Goal: Task Accomplishment & Management: Manage account settings

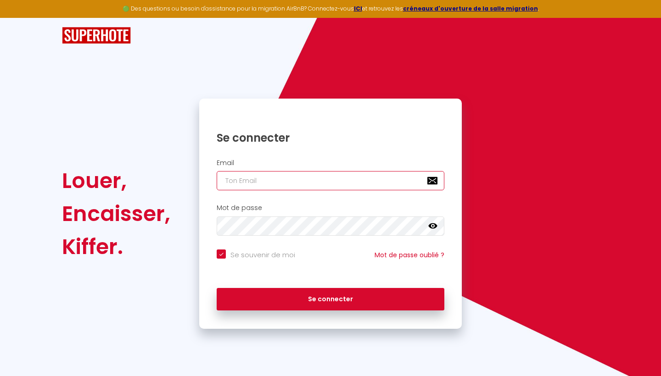
type input "[EMAIL_ADDRESS][DOMAIN_NAME]"
click at [330, 298] on button "Se connecter" at bounding box center [331, 299] width 228 height 23
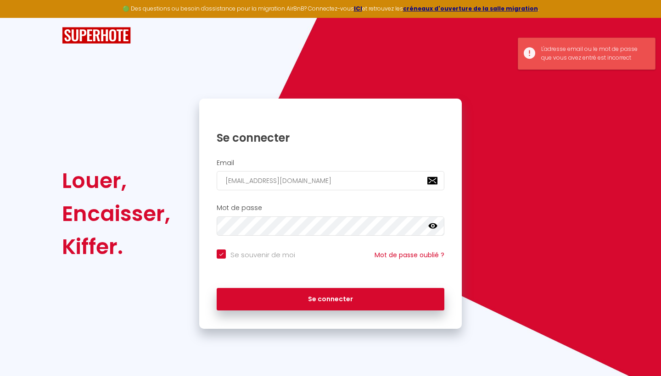
click at [429, 225] on icon at bounding box center [432, 226] width 9 height 6
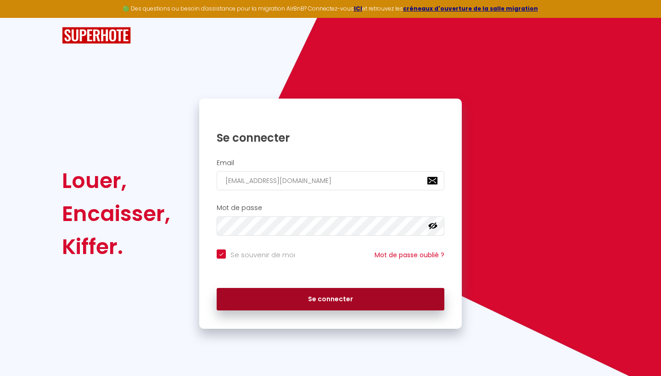
click at [289, 296] on button "Se connecter" at bounding box center [331, 299] width 228 height 23
click at [307, 298] on button "Se connecter" at bounding box center [331, 299] width 228 height 23
click at [314, 296] on button "Se connecter" at bounding box center [331, 299] width 228 height 23
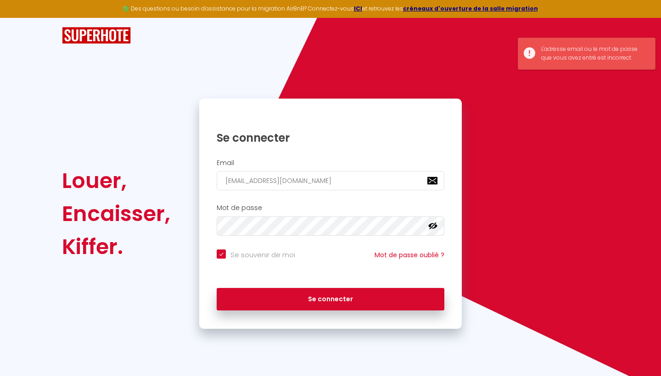
click at [544, 150] on div "Louer, Encaisser, Kiffer. Se connecter Email lclocation@gmail.com Mot de passe …" at bounding box center [330, 214] width 549 height 230
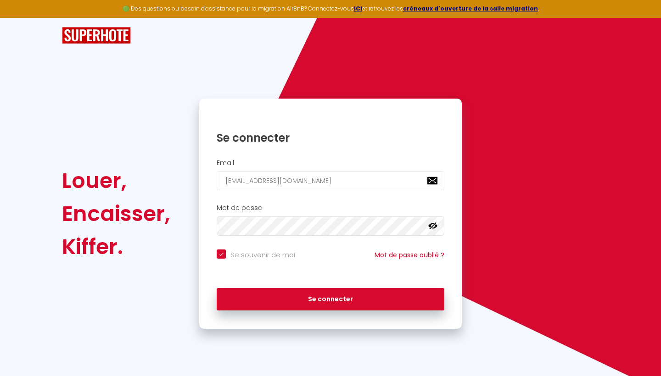
click at [314, 363] on div "🟢 Des questions ou besoin d'assistance pour la migration AirBnB? Connectez-vous…" at bounding box center [330, 188] width 661 height 376
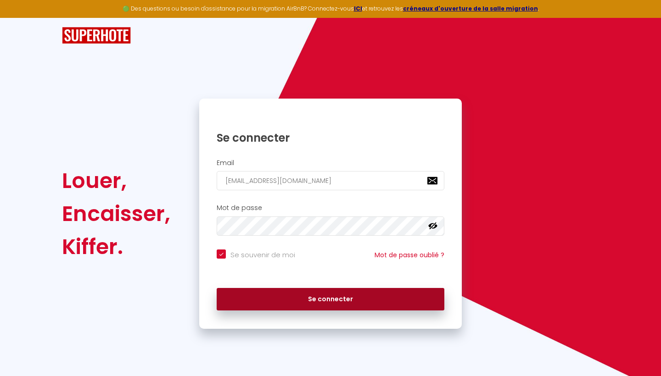
click at [329, 297] on button "Se connecter" at bounding box center [331, 299] width 228 height 23
checkbox input "true"
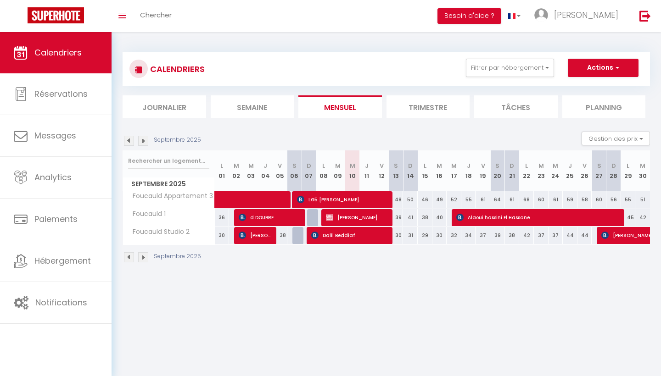
click at [127, 142] on img at bounding box center [129, 141] width 10 height 10
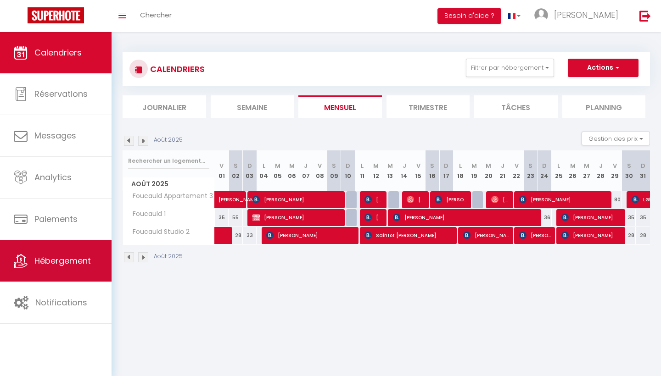
click at [68, 266] on span "Hébergement" at bounding box center [62, 260] width 56 height 11
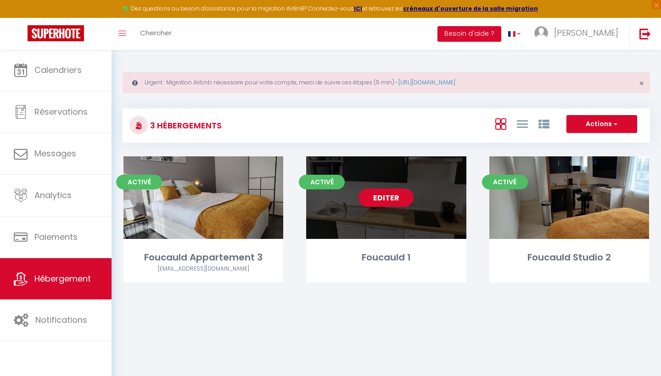
click at [380, 182] on div "Editer" at bounding box center [386, 197] width 160 height 83
select select "3"
select select "2"
select select "1"
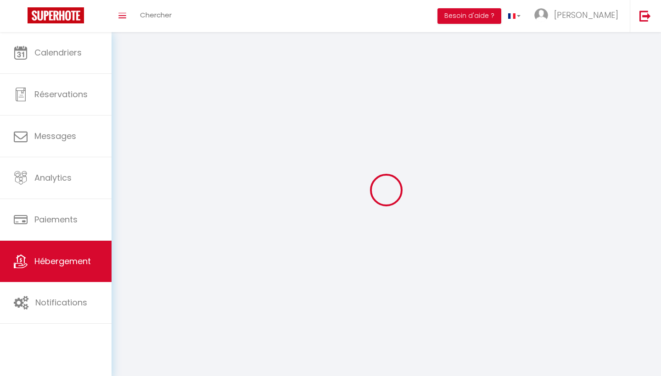
select select
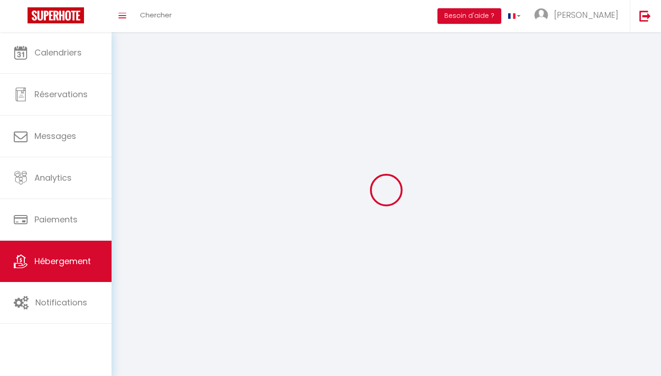
checkbox input "false"
select select
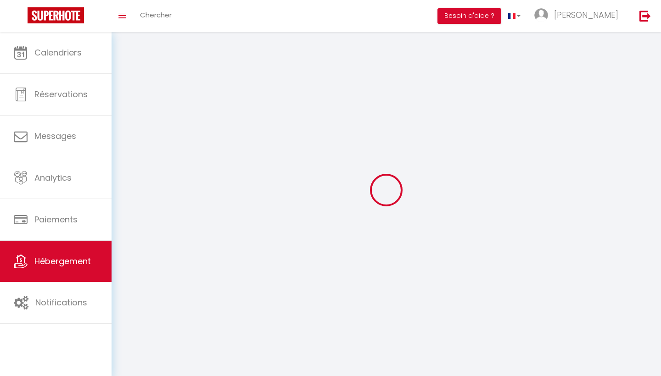
select select
select select "1"
select select
select select "28"
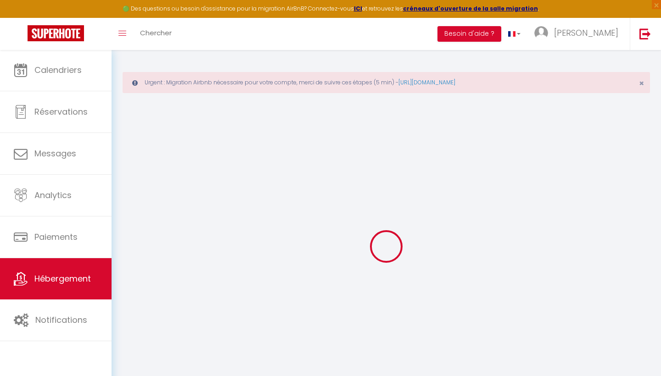
select select
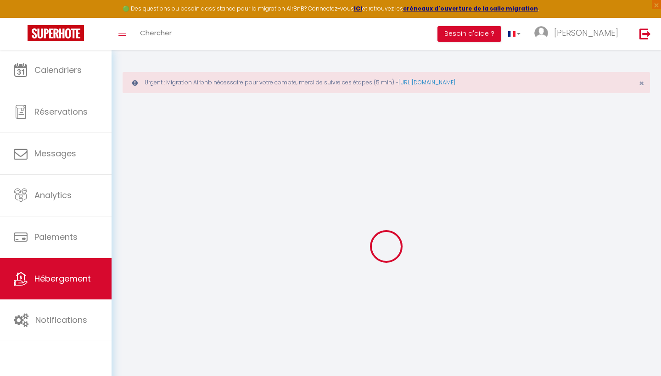
select select
checkbox input "false"
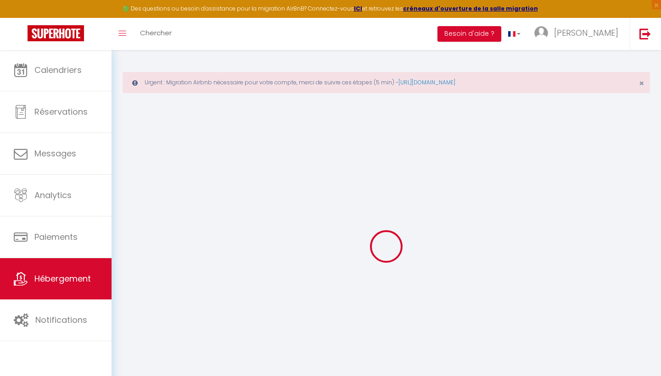
select select
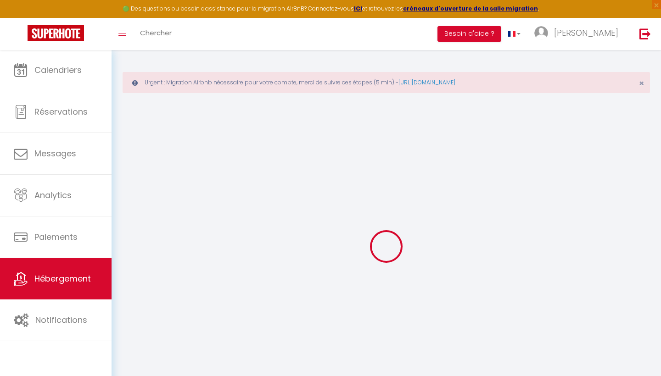
select select
checkbox input "false"
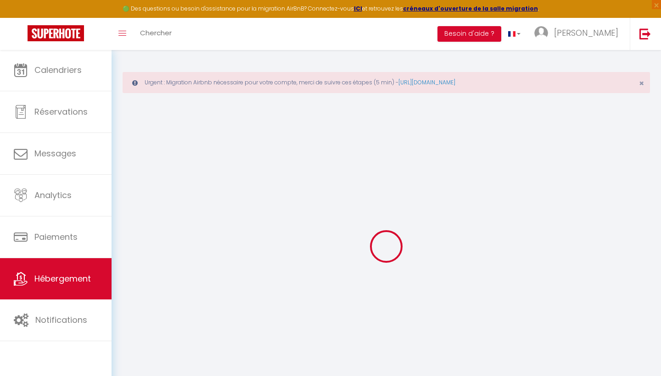
checkbox input "false"
select select
type input "Foucauld 1"
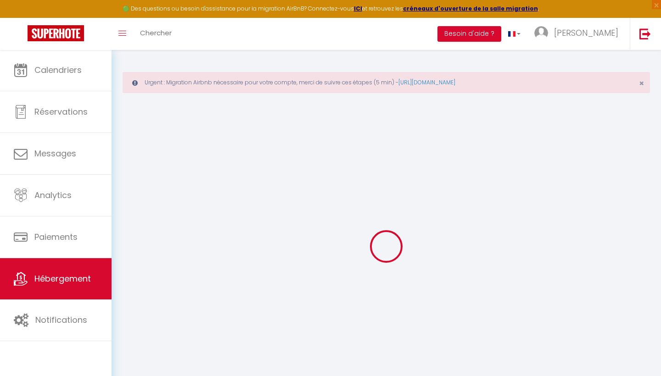
select select "2"
type input "30"
type input "50"
type input "0.90"
type input "300"
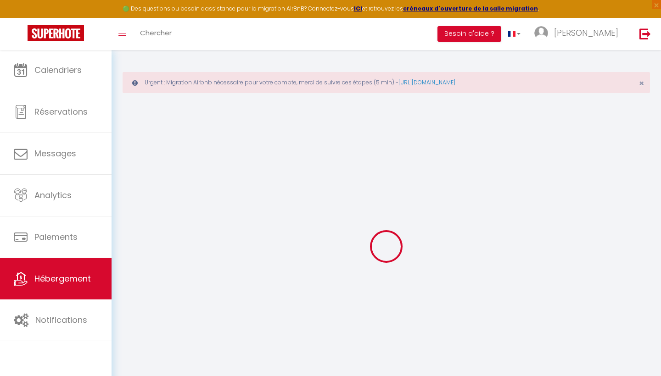
select select
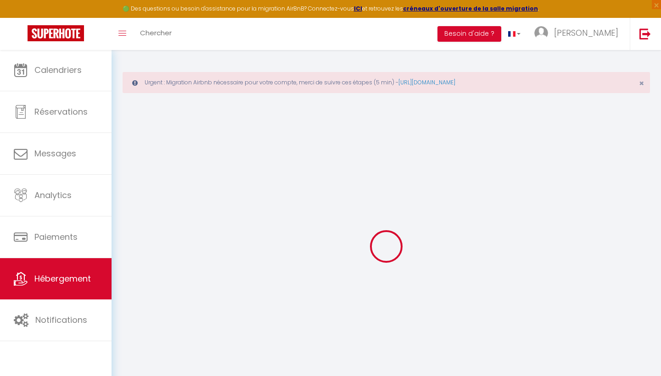
type input "[STREET_ADDRESS][PERSON_NAME]"
type input "14000"
type input "[GEOGRAPHIC_DATA]"
type input "[EMAIL_ADDRESS][DOMAIN_NAME]"
select select "869"
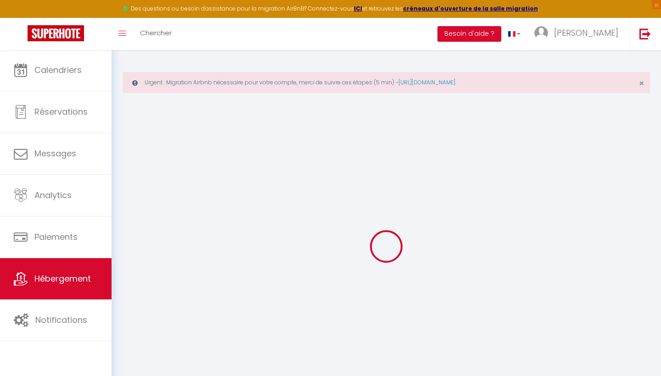
checkbox input "false"
checkbox input "true"
type input "0"
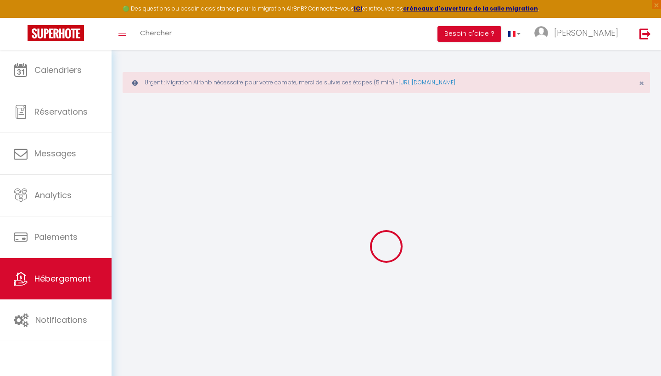
type input "0"
checkbox input "false"
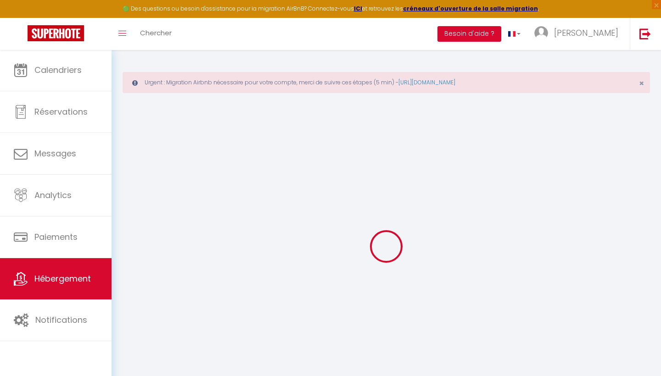
checkbox input "true"
select select
select select "15:00"
select select "23:00"
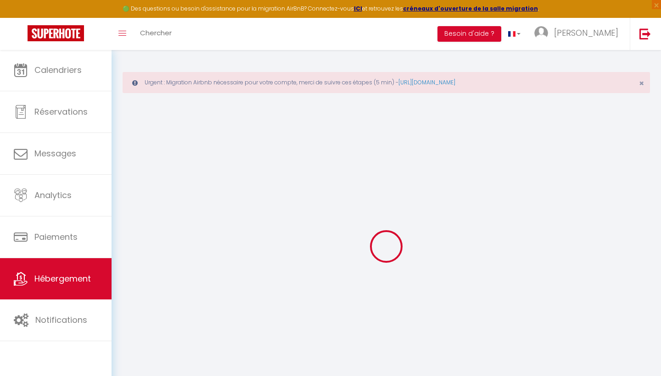
select select "10:00"
select select "30"
select select "120"
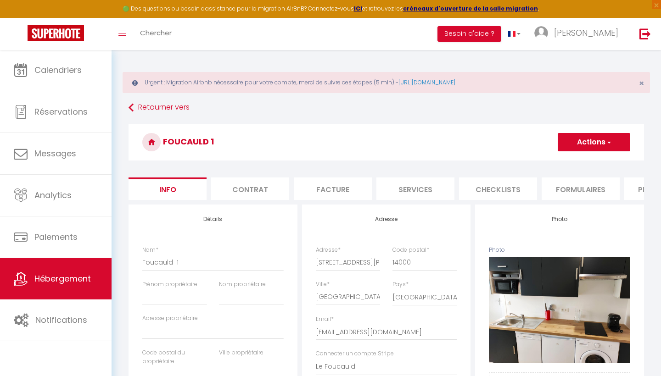
checkbox input "false"
checkbox input "true"
click at [609, 142] on span "button" at bounding box center [608, 142] width 6 height 9
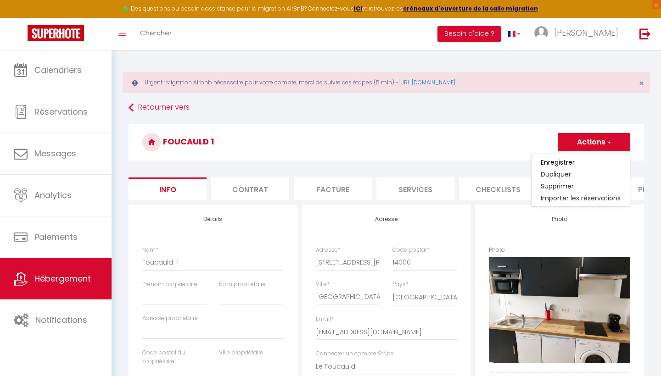
scroll to position [5, 0]
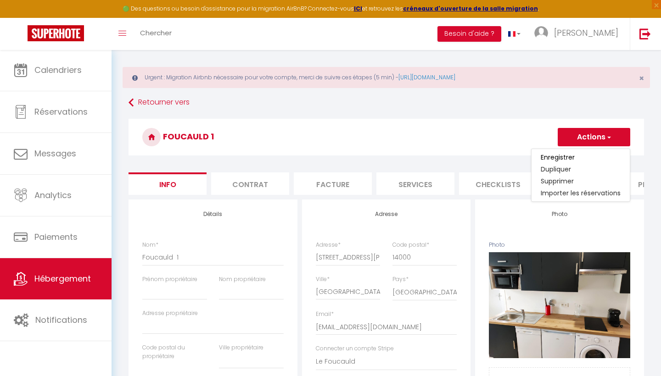
click at [405, 182] on li "Services" at bounding box center [415, 184] width 78 height 22
select select
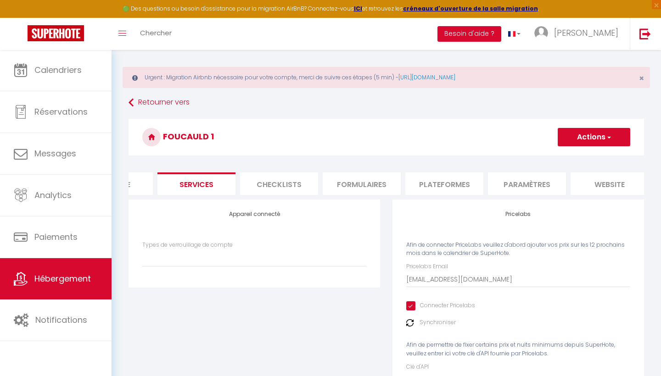
scroll to position [0, 224]
click at [447, 185] on li "Plateformes" at bounding box center [439, 184] width 78 height 22
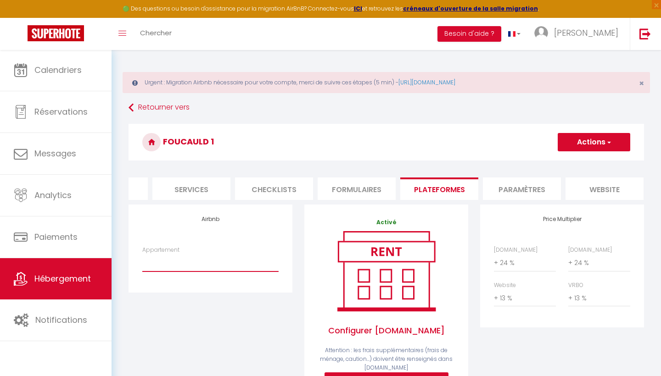
select select "743-50188565"
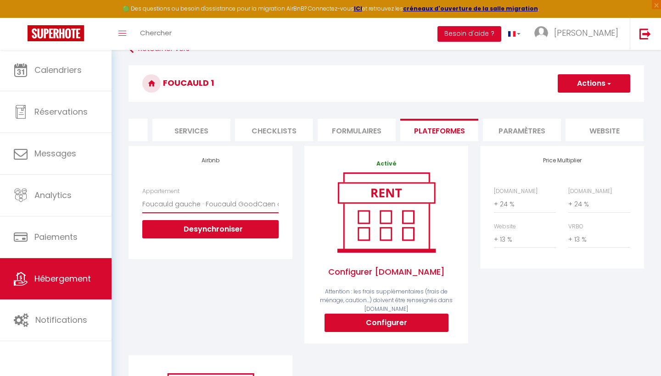
scroll to position [58, 0]
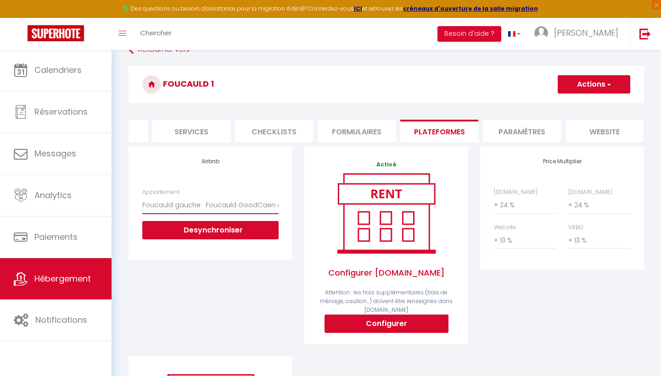
click at [582, 83] on button "Actions" at bounding box center [594, 84] width 72 height 18
click at [580, 103] on link "Enregistrer" at bounding box center [593, 105] width 72 height 12
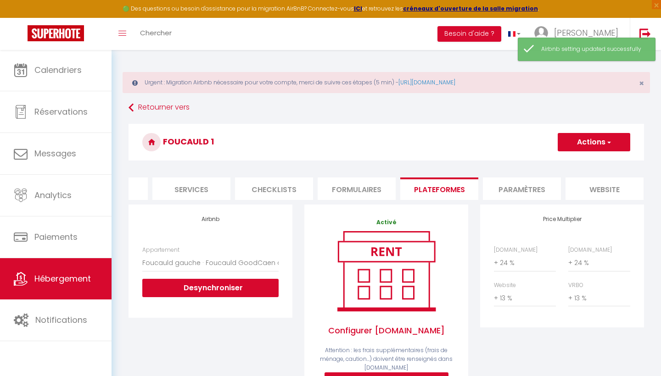
scroll to position [0, 0]
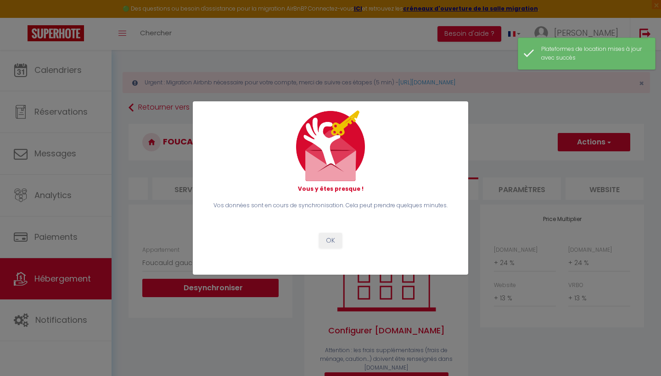
click at [329, 241] on button "OK" at bounding box center [330, 241] width 23 height 16
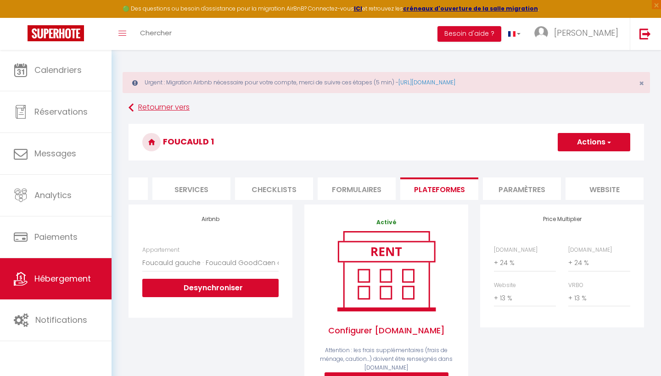
click at [154, 105] on link "Retourner vers" at bounding box center [385, 108] width 515 height 17
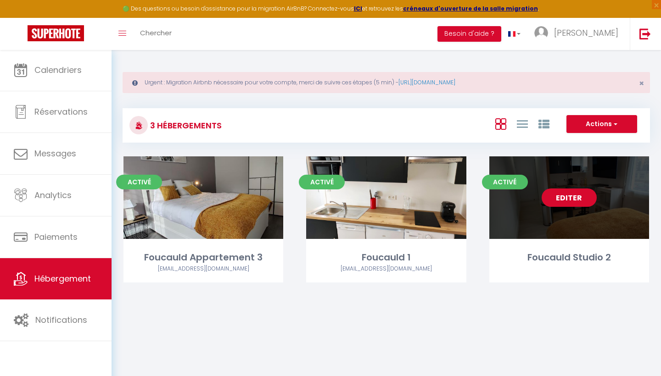
click at [576, 199] on link "Editer" at bounding box center [568, 198] width 55 height 18
select select "3"
select select "2"
select select "1"
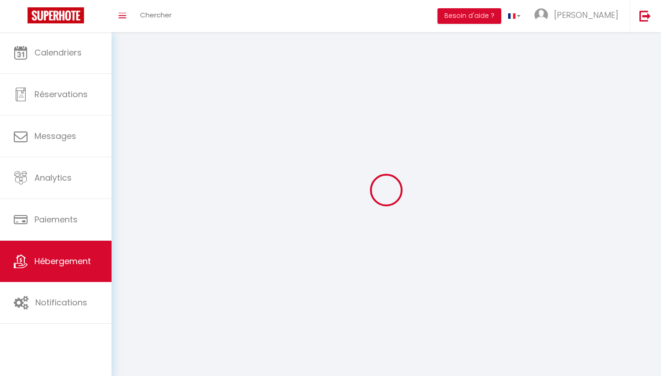
select select
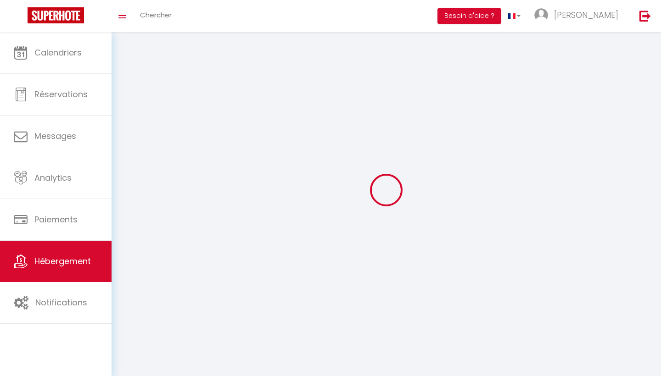
checkbox input "false"
select select
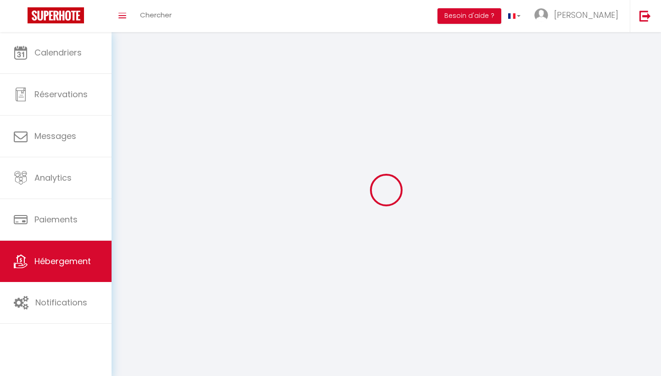
select select
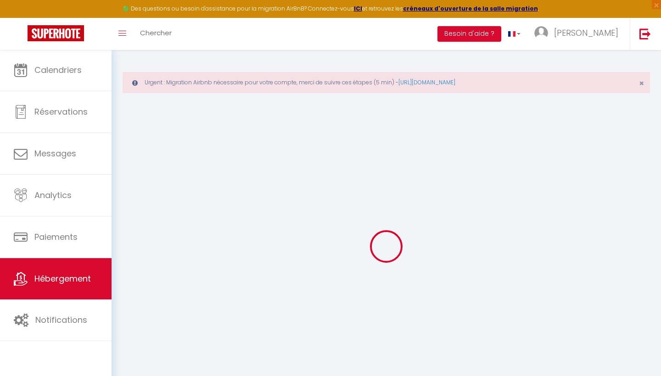
type input "Foucauld Studio 2"
select select "2"
type input "28"
type input "50"
type input "0.90"
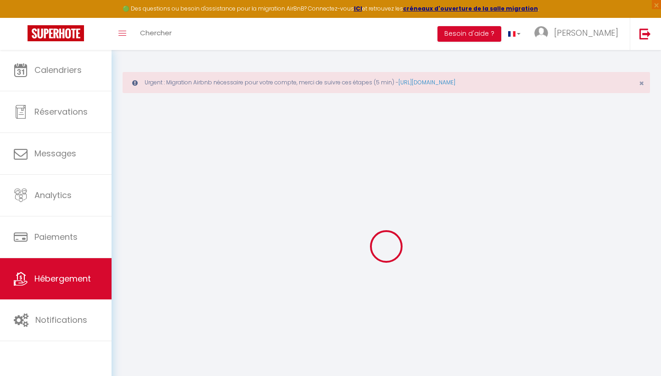
type input "300"
select select
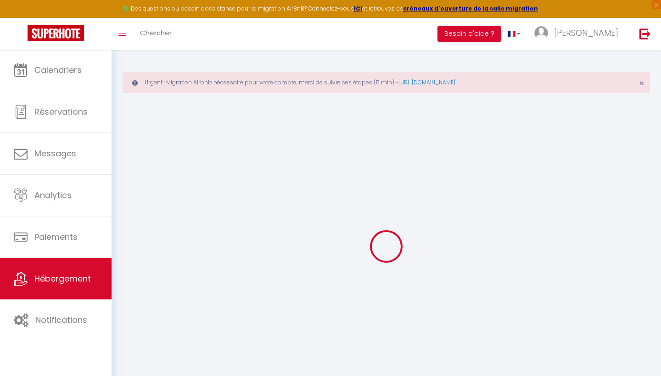
select select
type input "11 avenue pere charles de foucauld"
type input "14000"
type input "[GEOGRAPHIC_DATA]"
type input "[EMAIL_ADDRESS][DOMAIN_NAME]"
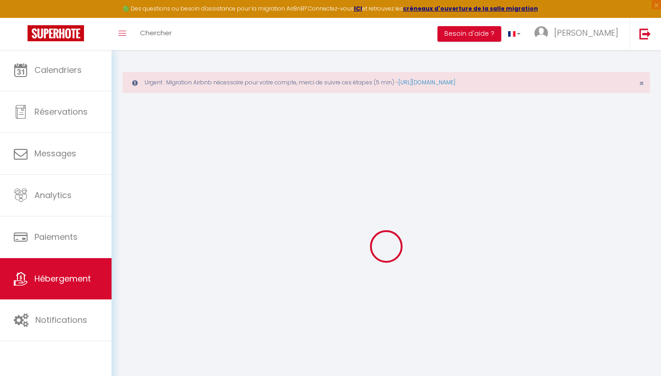
select select "869"
checkbox input "false"
checkbox input "true"
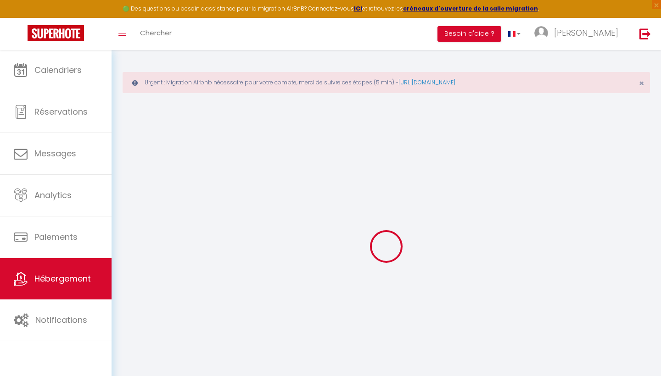
type input "0"
select select "+ 24 %"
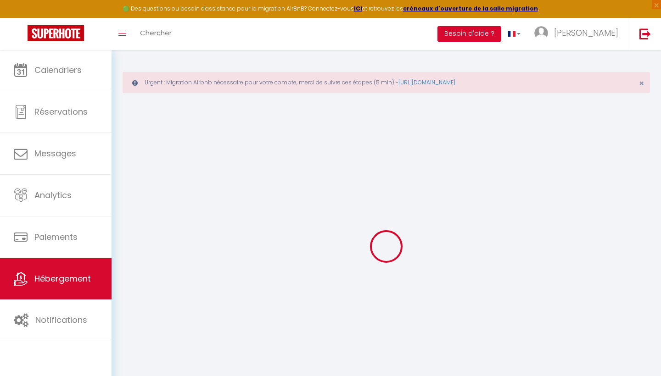
select select "+ 24 %"
select select "+ 13 %"
checkbox input "false"
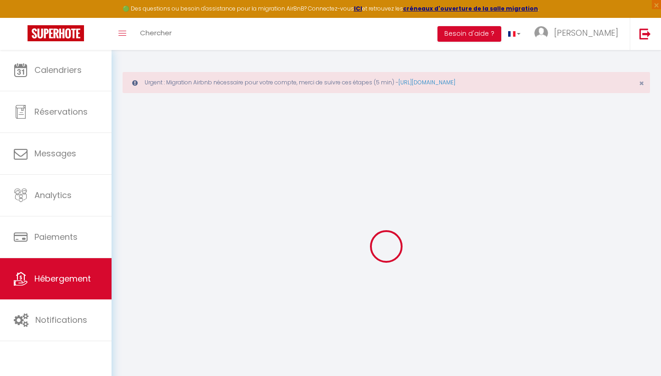
checkbox input "true"
select select "15:00"
select select "23:00"
select select "10:00"
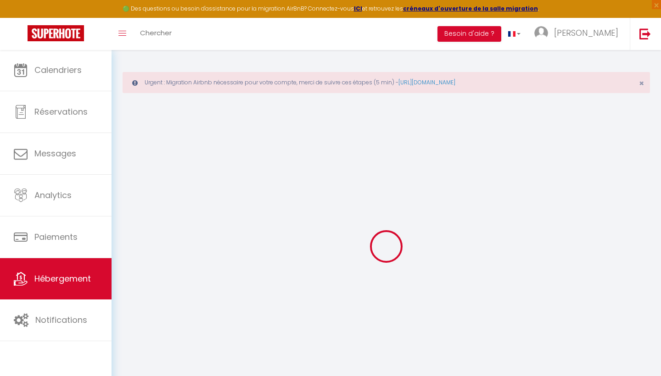
select select "30"
select select "120"
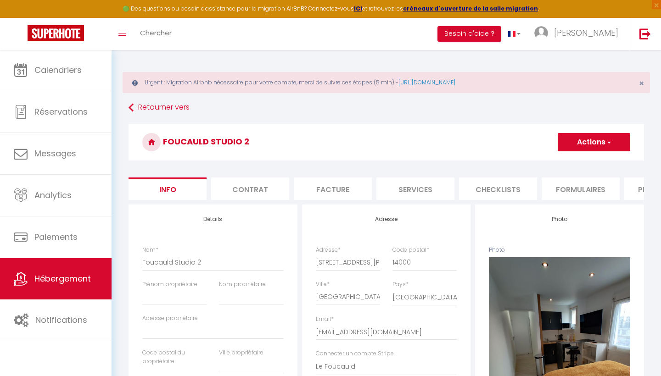
checkbox input "false"
checkbox input "true"
checkbox input "false"
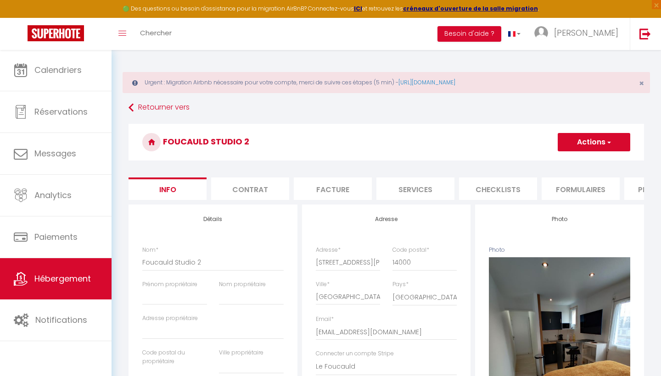
checkbox input "false"
checkbox input "true"
click at [500, 191] on li "Plateformes" at bounding box center [491, 189] width 78 height 22
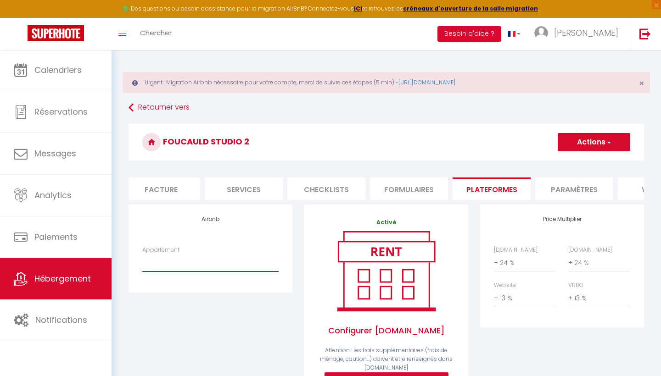
click at [190, 261] on select "Mémorial Appartement - Sleep In Normandie - bd@sleepinnormandie.fr Saint Pères …" at bounding box center [210, 262] width 136 height 17
select select "743-50133600"
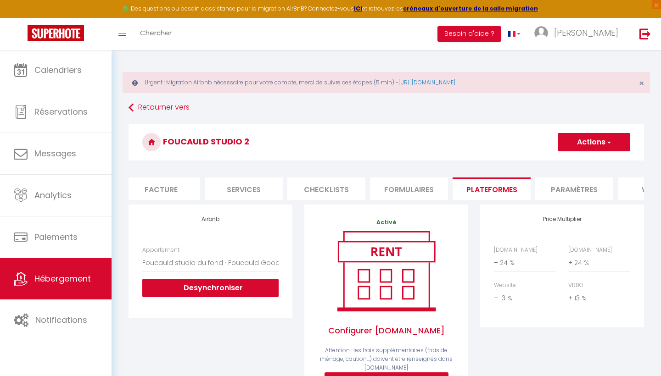
click at [597, 145] on button "Actions" at bounding box center [594, 142] width 72 height 18
click at [589, 165] on link "Enregistrer" at bounding box center [593, 162] width 72 height 12
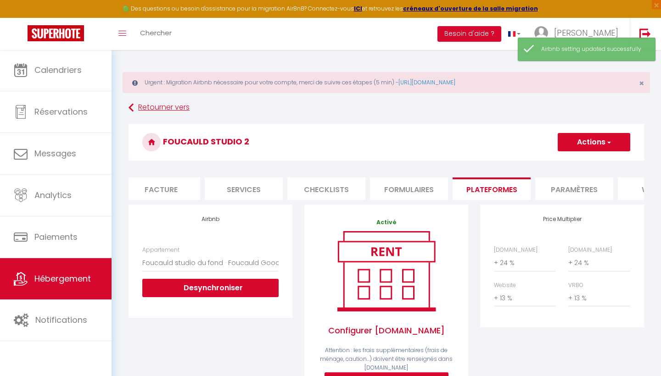
click at [145, 105] on link "Retourner vers" at bounding box center [385, 108] width 515 height 17
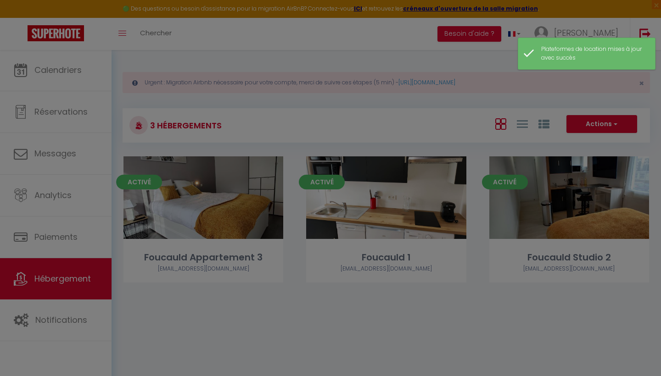
click at [228, 355] on div at bounding box center [330, 188] width 661 height 376
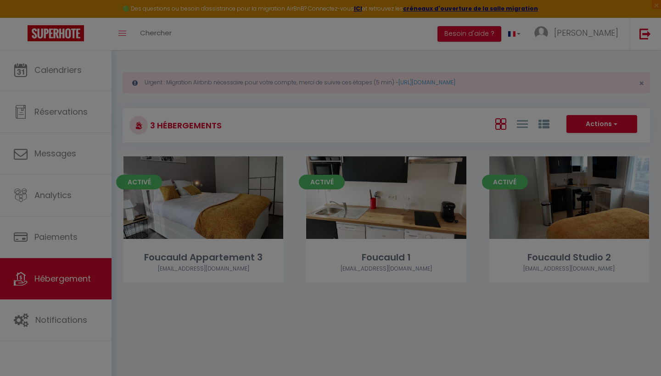
click at [160, 199] on div at bounding box center [330, 188] width 661 height 376
click at [202, 190] on div at bounding box center [330, 188] width 661 height 376
click at [378, 32] on div at bounding box center [330, 188] width 661 height 376
click at [643, 84] on div at bounding box center [330, 188] width 661 height 376
click at [281, 325] on div at bounding box center [330, 188] width 661 height 376
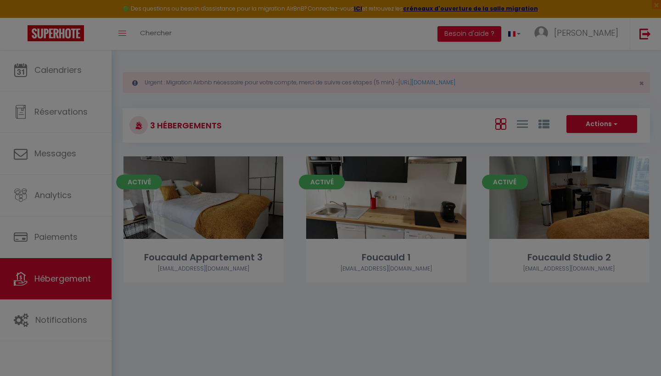
click at [171, 189] on div at bounding box center [330, 188] width 661 height 376
click at [368, 304] on div at bounding box center [330, 188] width 661 height 376
click at [64, 59] on div at bounding box center [330, 188] width 661 height 376
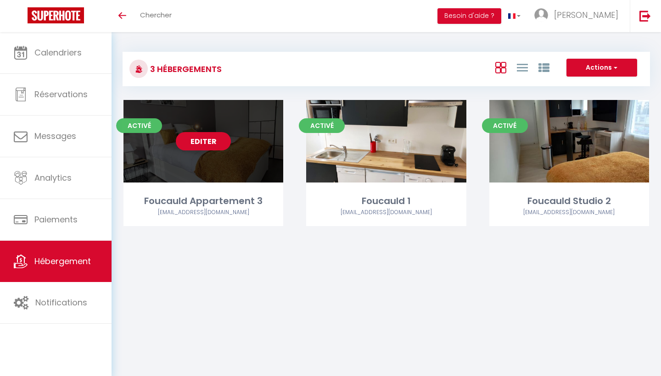
click at [198, 145] on link "Editer" at bounding box center [203, 141] width 55 height 18
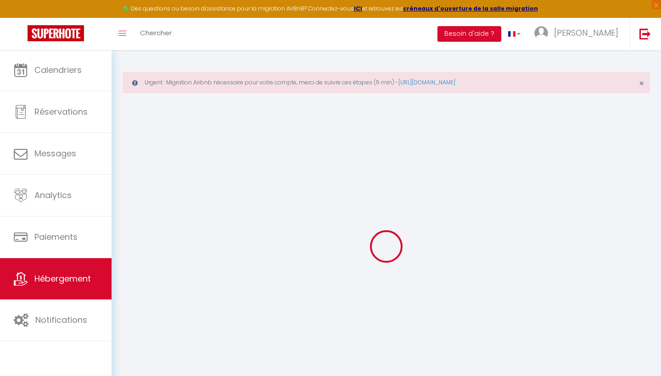
type input "Foucauld Appartement 3"
select select "1"
type input "30"
type input "50"
type input "0.90"
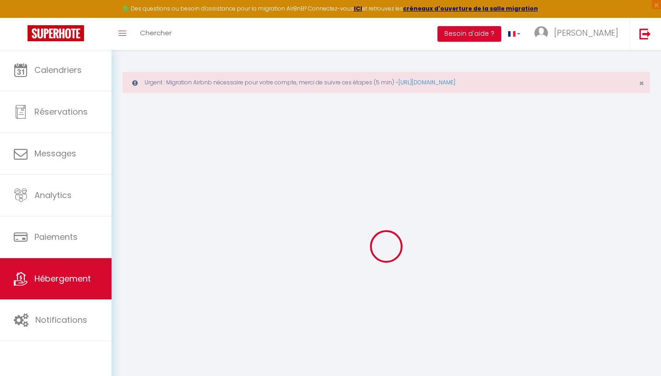
type input "300"
select select
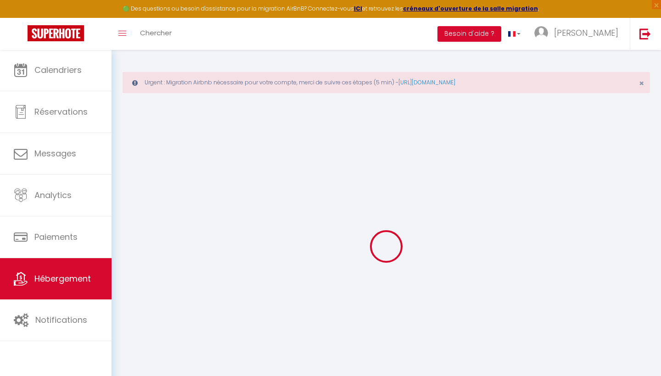
select select
type input "11 avenue pere charles de foucauld"
type input "14000"
type input "CAEN"
type input "[EMAIL_ADDRESS][DOMAIN_NAME]"
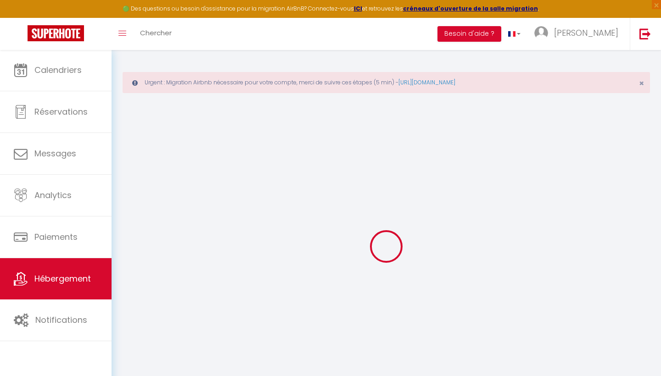
select select "869"
checkbox input "false"
checkbox input "true"
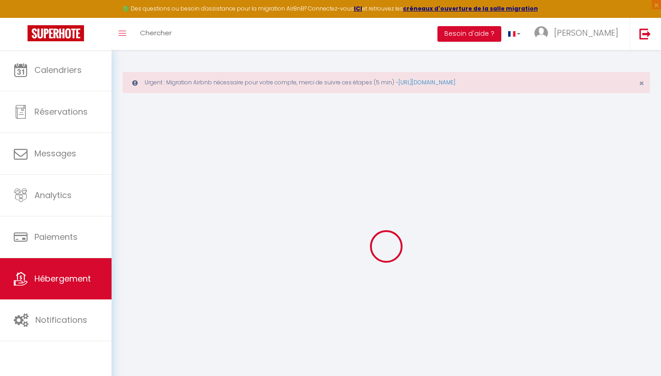
type input "0"
select select "+ 24 %"
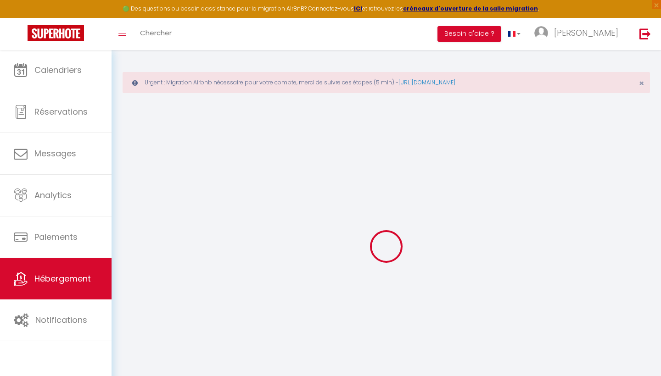
select select "+ 24 %"
select select "+ 13 %"
select select "+ 24 %"
checkbox input "false"
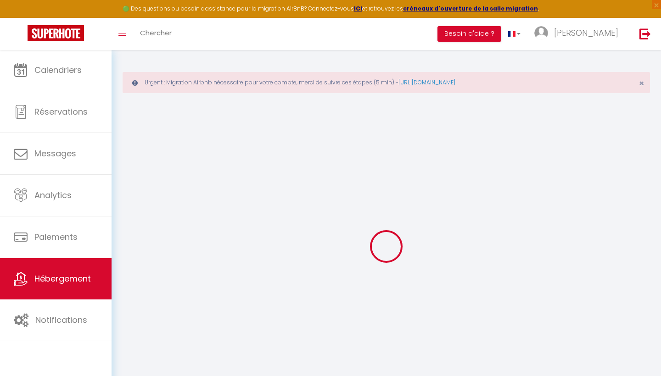
checkbox input "true"
select select "15:00"
select select "23:00"
select select "10:00"
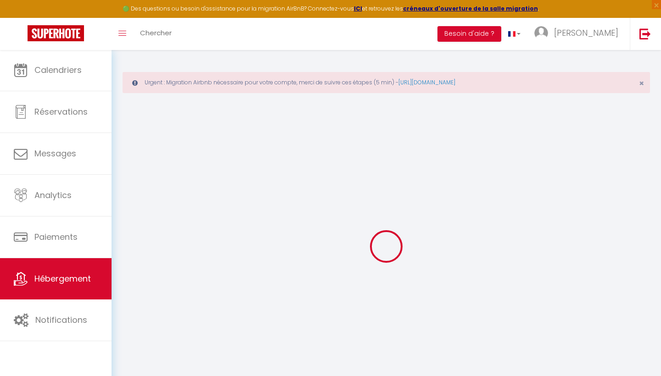
select select "30"
select select "120"
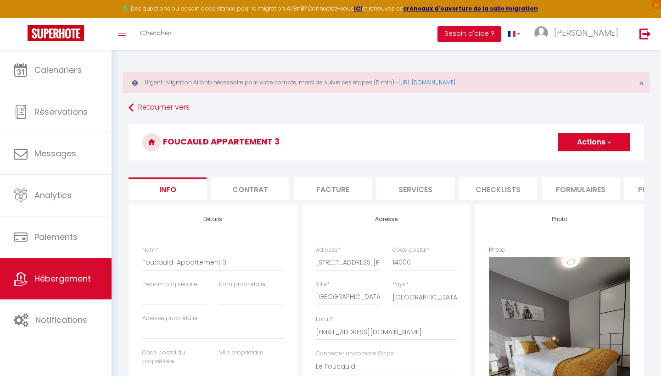
checkbox input "false"
checkbox input "true"
checkbox input "false"
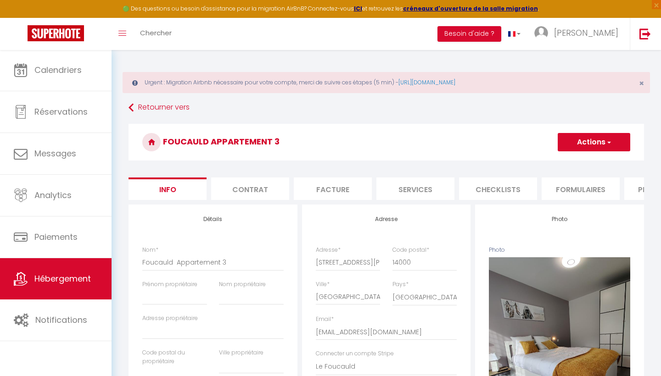
checkbox input "false"
checkbox input "true"
select select "365"
select select "EUR"
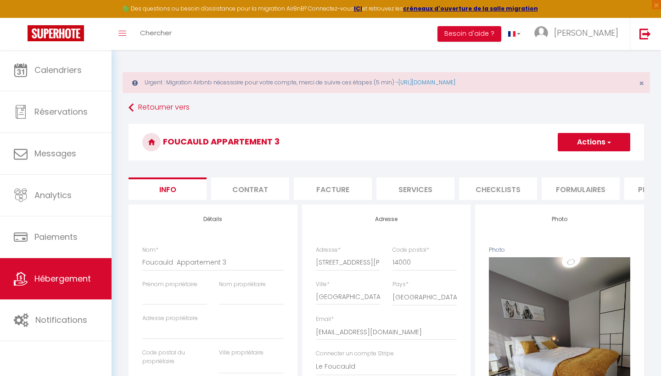
select select
select select "743-48658386"
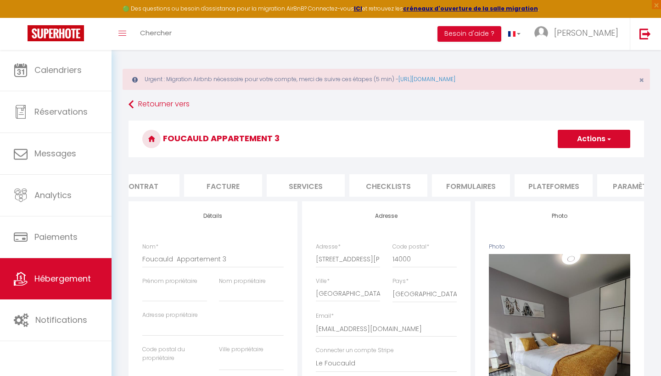
scroll to position [0, 113]
click at [557, 186] on li "Plateformes" at bounding box center [550, 185] width 78 height 22
select select
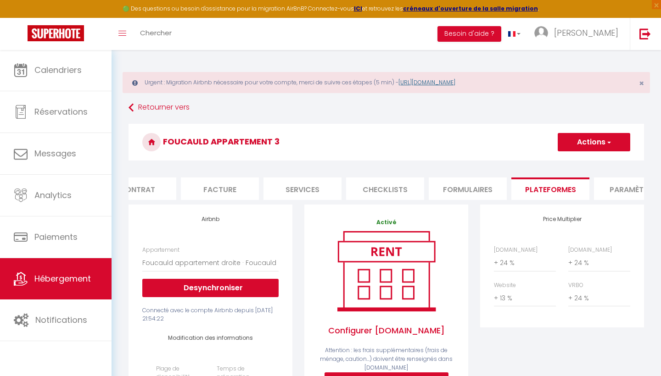
click at [455, 81] on link "[URL][DOMAIN_NAME]" at bounding box center [426, 82] width 57 height 8
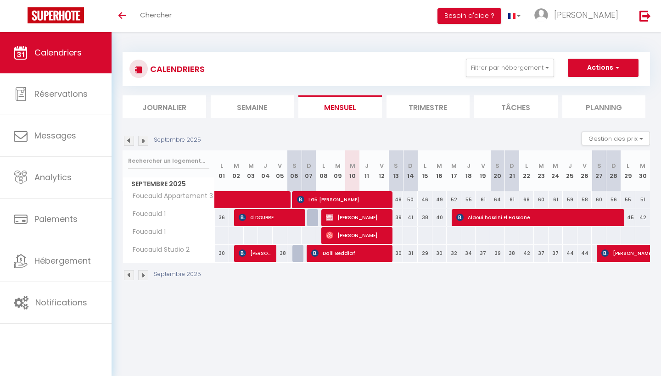
select select
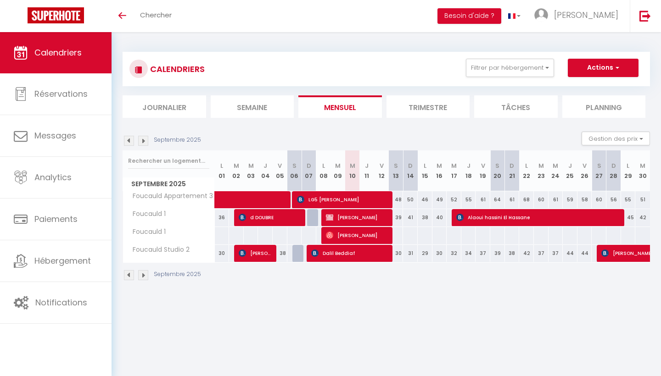
click at [344, 217] on span "[PERSON_NAME]" at bounding box center [358, 217] width 64 height 17
select select "OK"
select select "0"
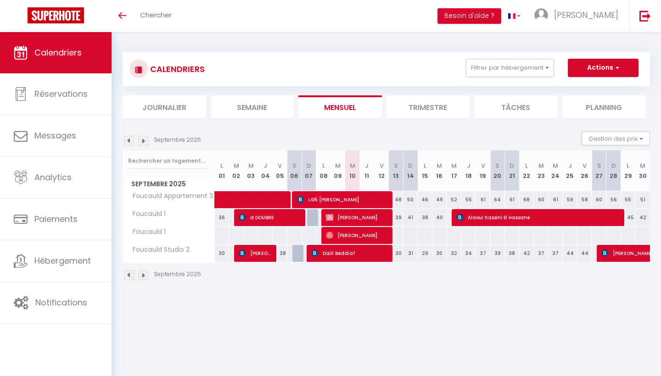
select select "1"
select select
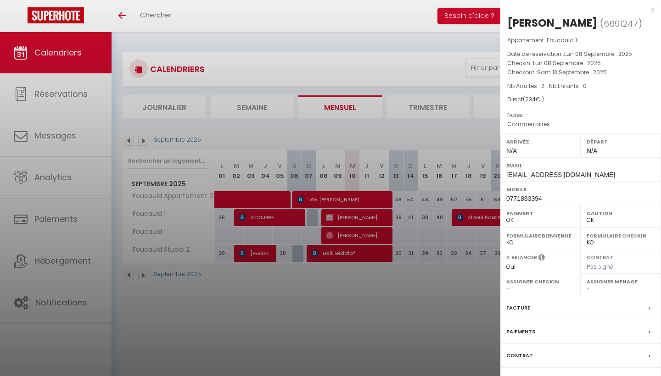
click at [520, 304] on label "Facture" at bounding box center [518, 308] width 24 height 10
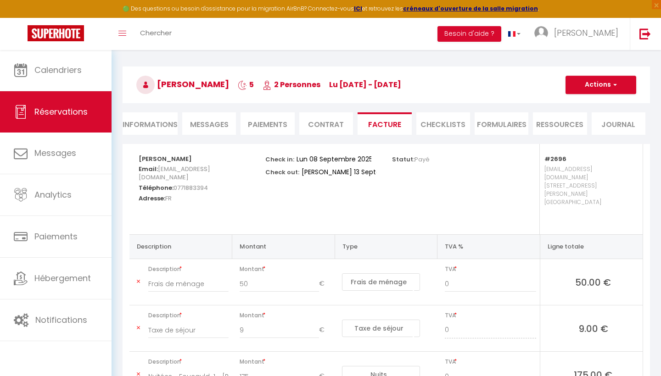
scroll to position [61, 0]
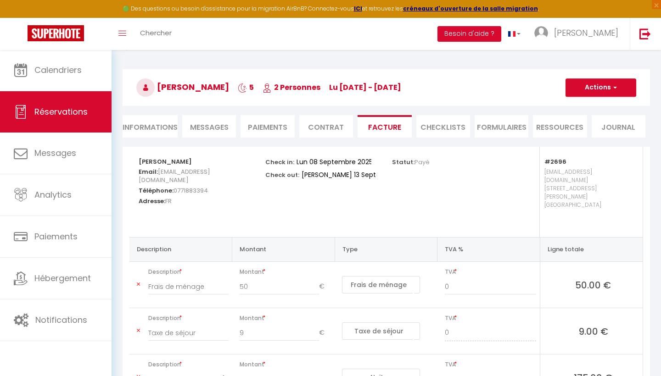
click at [158, 128] on li "Informations" at bounding box center [150, 126] width 55 height 22
select select
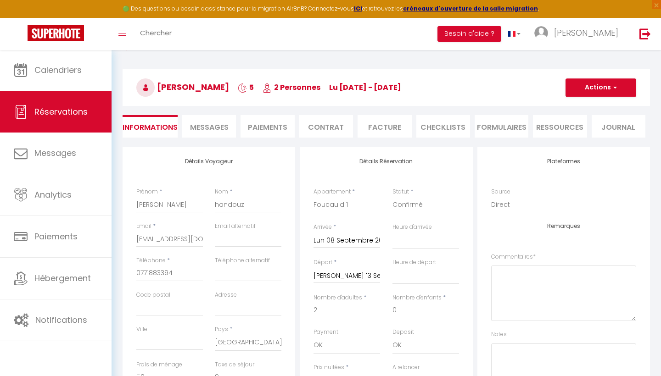
click at [602, 91] on button "Actions" at bounding box center [600, 87] width 71 height 18
click at [583, 132] on link "Supprimer" at bounding box center [591, 132] width 72 height 12
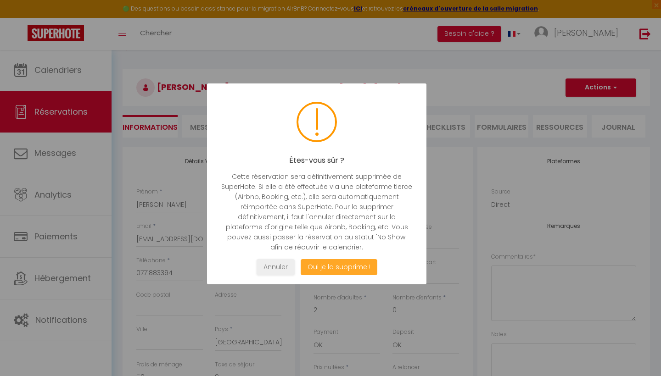
click at [335, 268] on button "Oui je la supprime !" at bounding box center [339, 267] width 77 height 16
select select "not_cancelled"
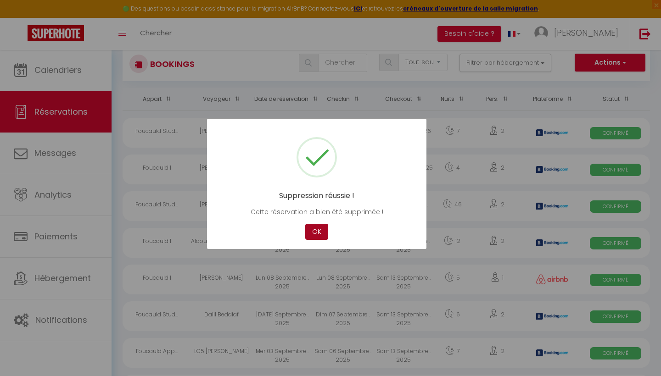
click at [319, 233] on button "OK" at bounding box center [316, 232] width 23 height 16
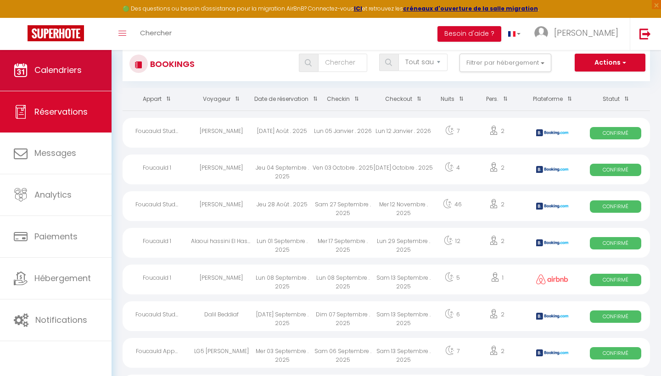
click at [76, 84] on link "Calendriers" at bounding box center [56, 70] width 112 height 41
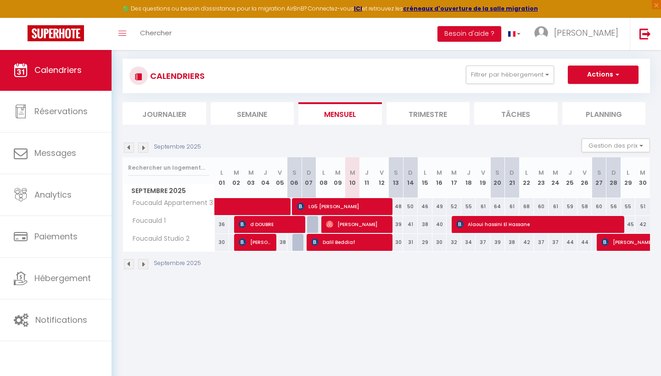
scroll to position [50, 0]
